Goal: Task Accomplishment & Management: Manage account settings

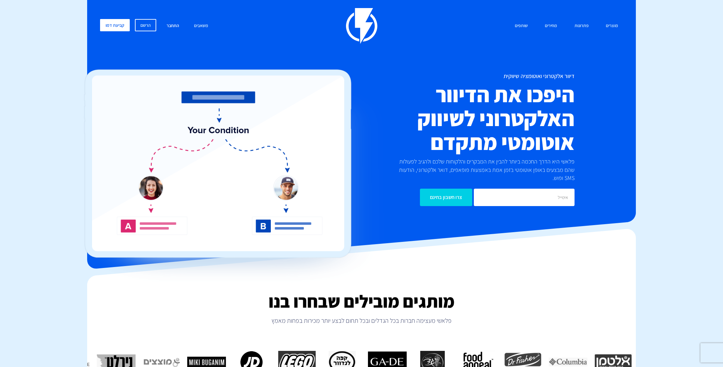
click at [172, 27] on link "התחבר" at bounding box center [173, 26] width 22 height 14
click at [172, 25] on link "התחבר" at bounding box center [173, 26] width 22 height 14
